Goal: Navigation & Orientation: Find specific page/section

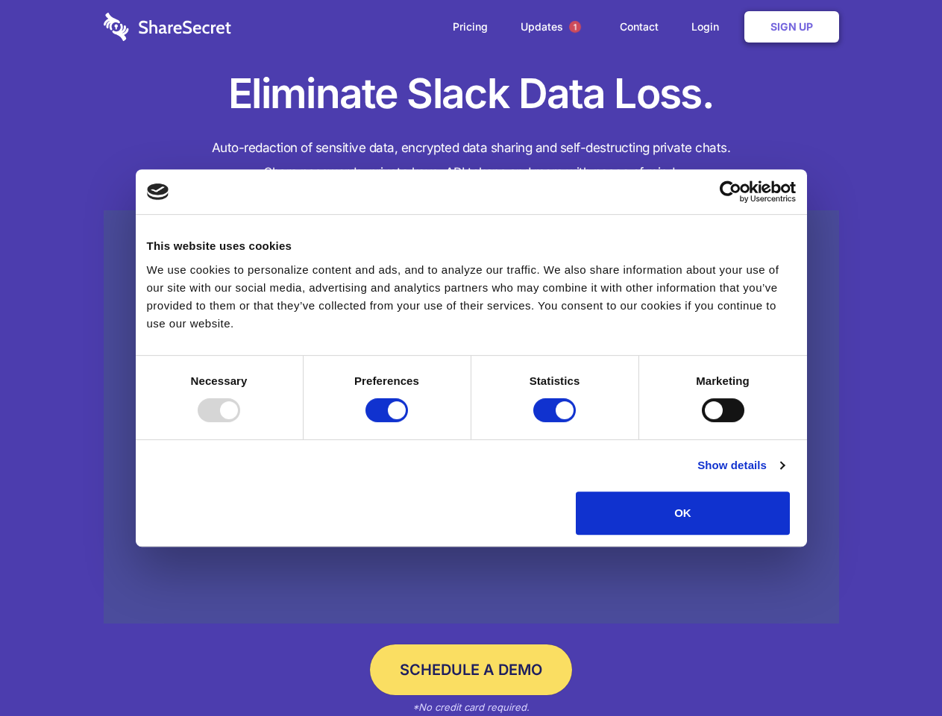
click at [240, 422] on div at bounding box center [219, 410] width 43 height 24
click at [408, 422] on input "Preferences" at bounding box center [387, 410] width 43 height 24
checkbox input "false"
click at [557, 422] on input "Statistics" at bounding box center [554, 410] width 43 height 24
checkbox input "false"
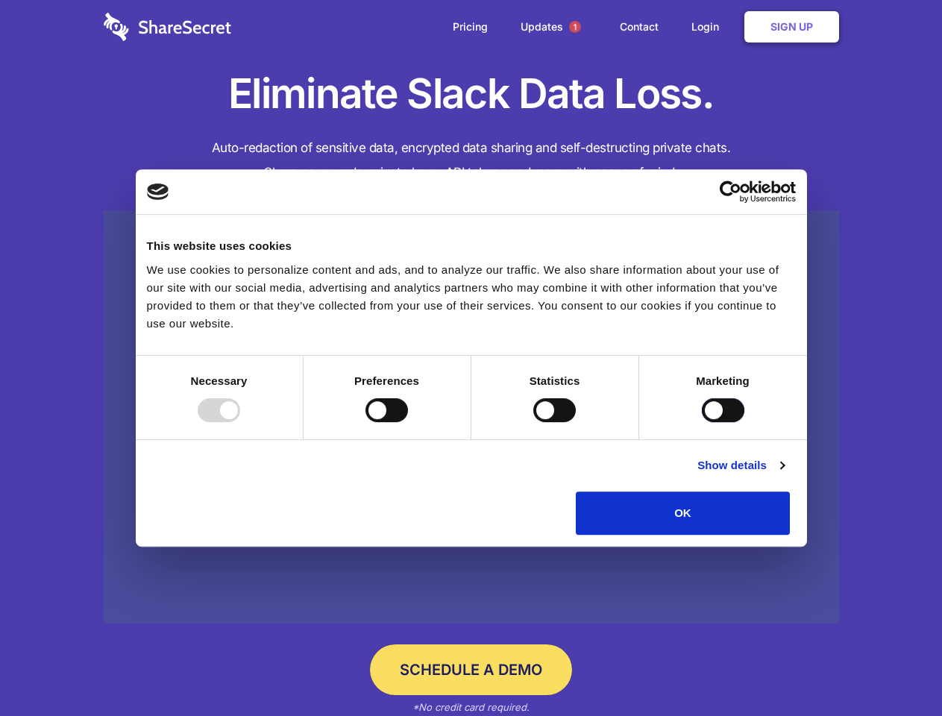
click at [702, 422] on input "Marketing" at bounding box center [723, 410] width 43 height 24
checkbox input "true"
click at [784, 474] on link "Show details" at bounding box center [741, 466] width 87 height 18
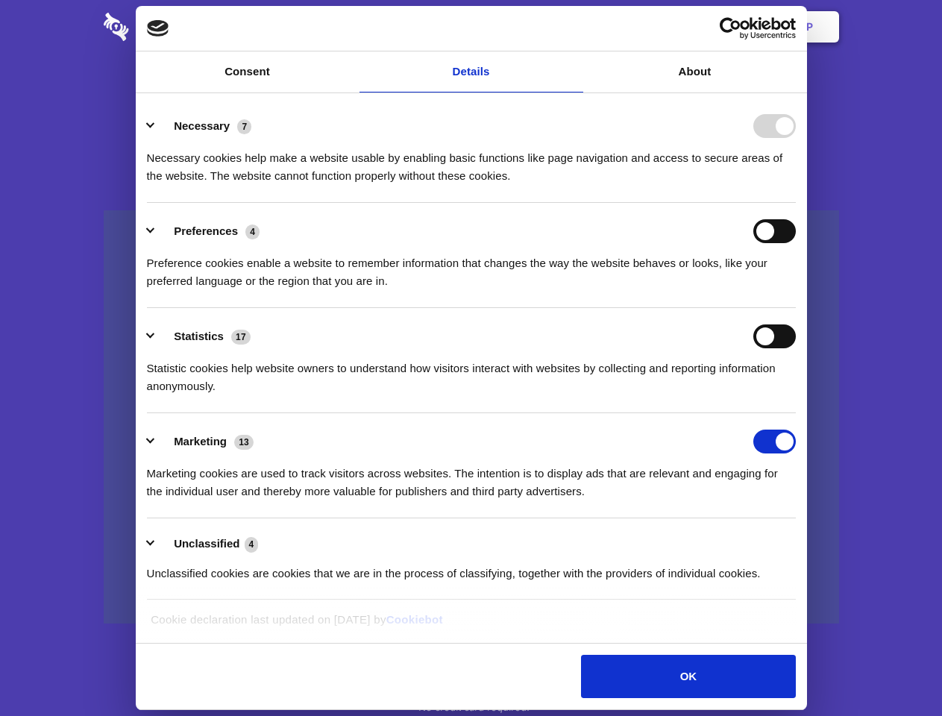
click at [796, 203] on li "Necessary 7 Necessary cookies help make a website usable by enabling basic func…" at bounding box center [471, 150] width 649 height 105
click at [574, 27] on span "1" at bounding box center [575, 27] width 12 height 12
